Goal: Transaction & Acquisition: Purchase product/service

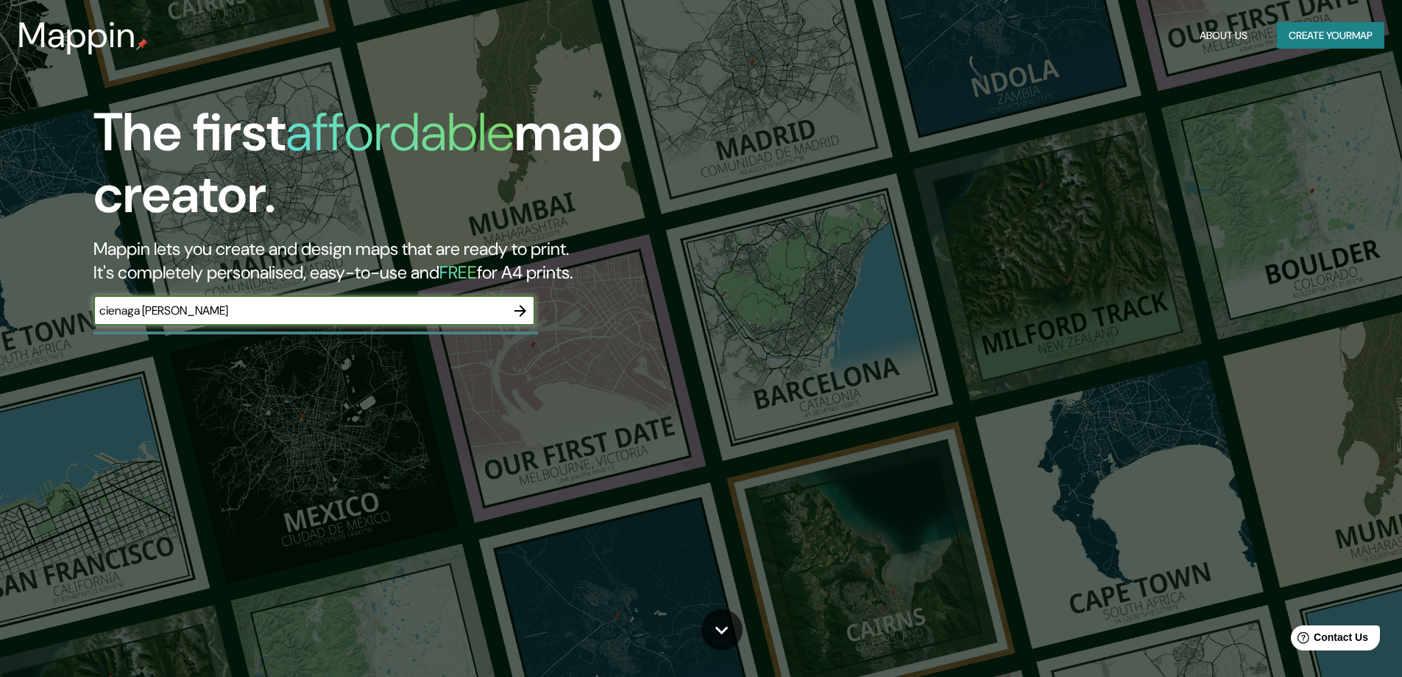
type input "cienaga [PERSON_NAME]"
click at [520, 312] on icon "button" at bounding box center [521, 311] width 18 height 18
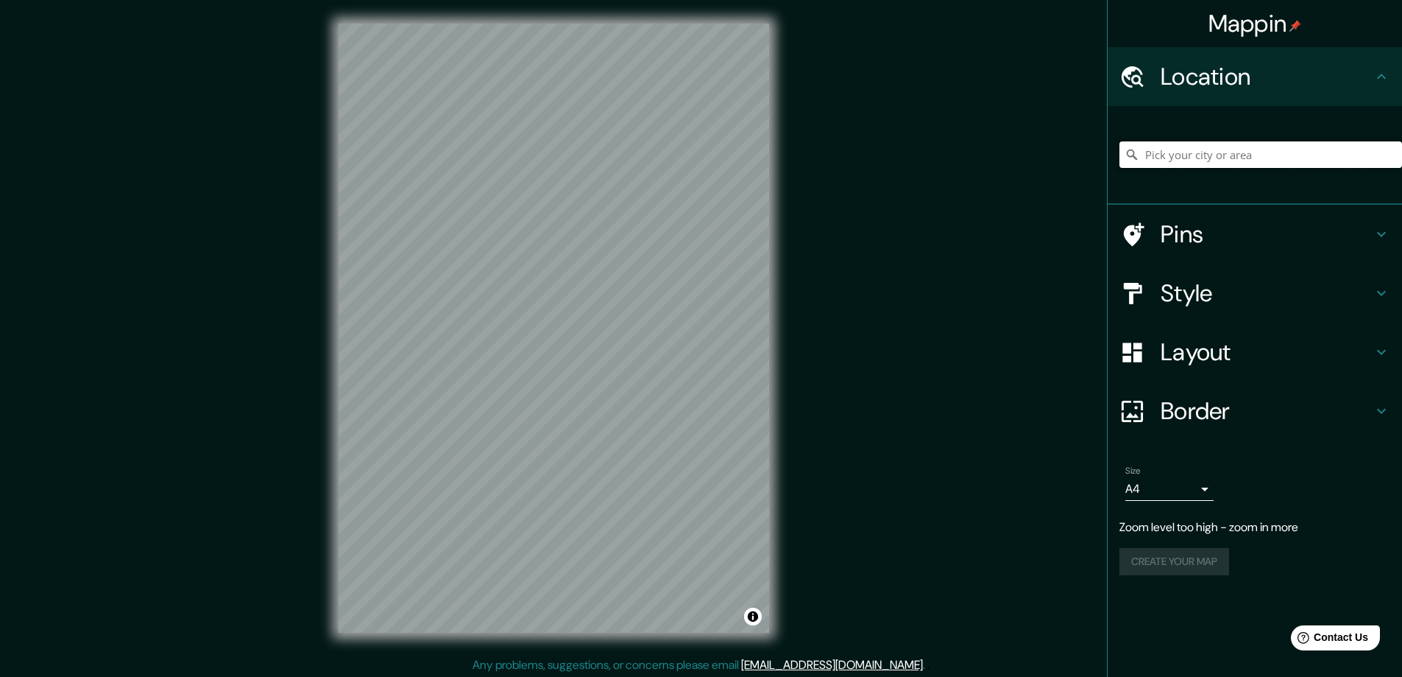
click at [1230, 156] on input "Pick your city or area" at bounding box center [1261, 154] width 283 height 27
type input "Ciénaga, [GEOGRAPHIC_DATA], [GEOGRAPHIC_DATA]"
click at [1378, 292] on icon at bounding box center [1381, 293] width 9 height 5
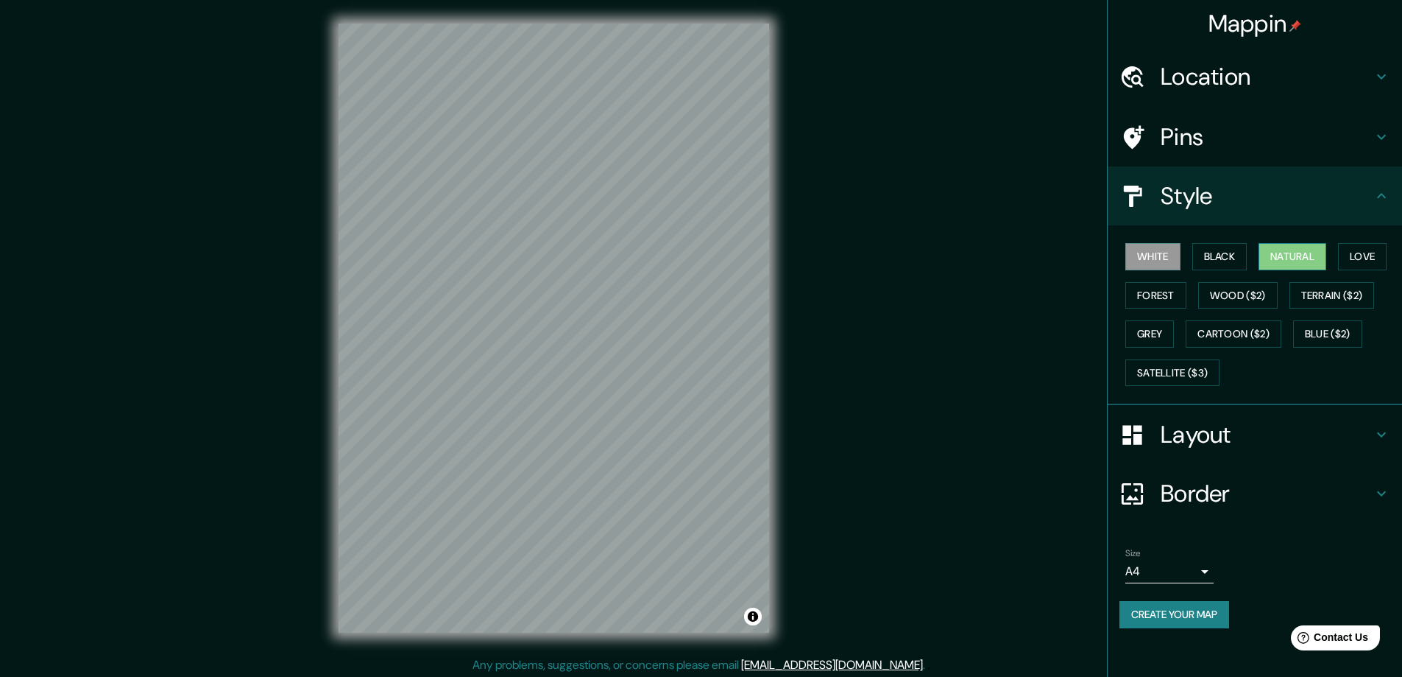
click at [1316, 256] on button "Natural" at bounding box center [1293, 256] width 68 height 27
click at [1151, 301] on button "Forest" at bounding box center [1156, 295] width 61 height 27
click at [1226, 336] on button "Cartoon ($2)" at bounding box center [1234, 333] width 96 height 27
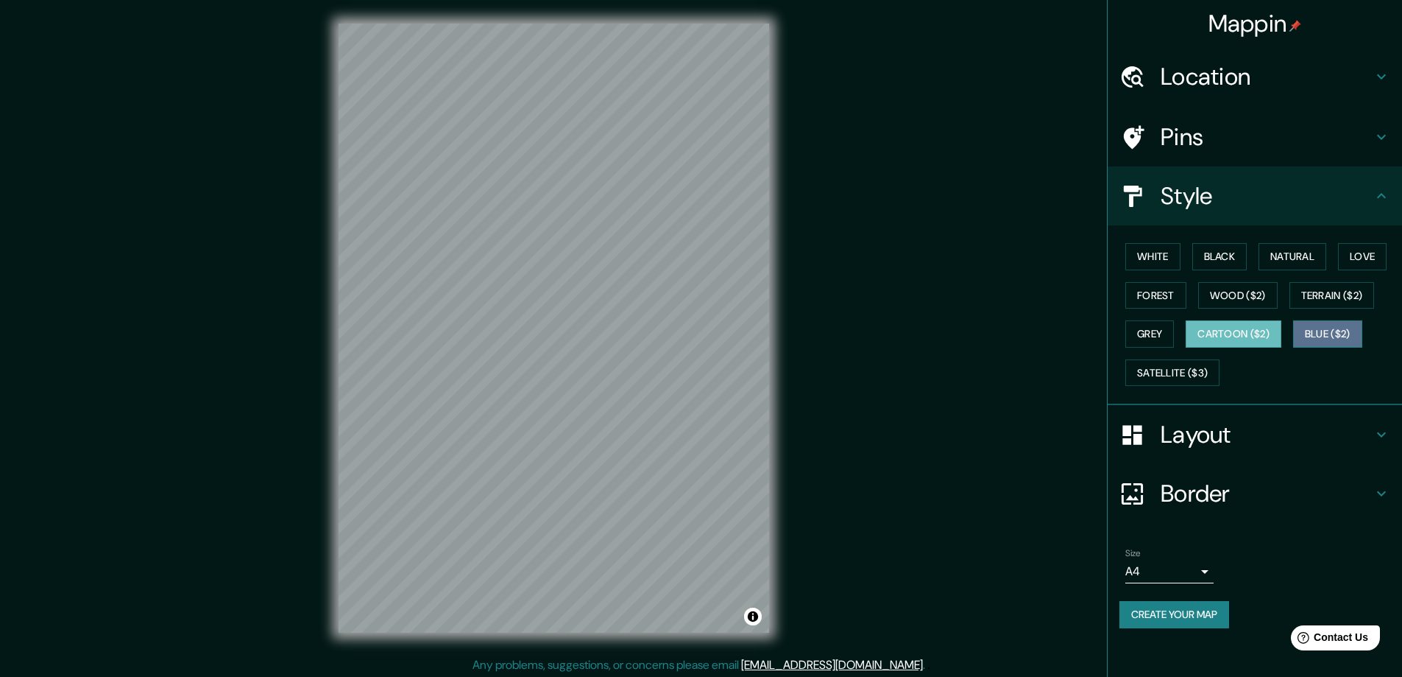
click at [1337, 339] on button "Blue ($2)" at bounding box center [1327, 333] width 69 height 27
click at [1273, 337] on button "Cartoon ($2)" at bounding box center [1234, 333] width 96 height 27
